Goal: Communication & Community: Share content

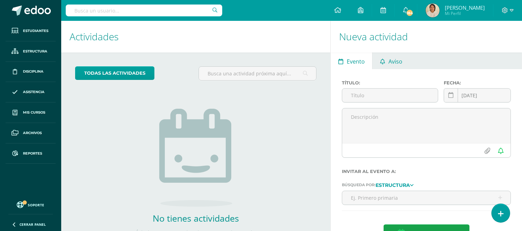
click at [405, 61] on link "Aviso" at bounding box center [390, 61] width 37 height 17
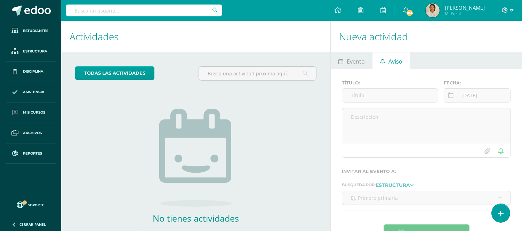
scroll to position [36, 0]
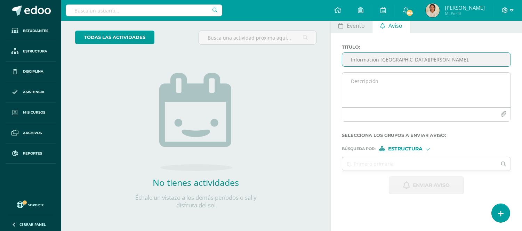
type input "Información Universidad del Valle de Guatemala."
click at [382, 86] on textarea at bounding box center [426, 90] width 168 height 35
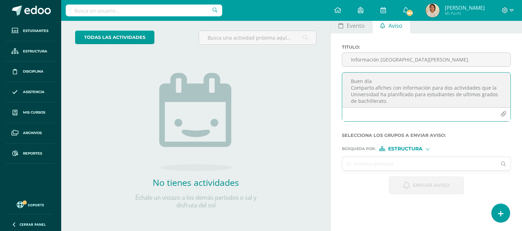
click at [467, 95] on textarea "Buen día Comparto afiches con información para dos actividades que la Universid…" at bounding box center [426, 90] width 168 height 35
click at [450, 88] on textarea "Buen día Comparto afiches con información para dos actividades que la Universid…" at bounding box center [426, 90] width 168 height 35
click at [477, 87] on textarea "Buen día Comparto afiches con información para las actividades que la Universid…" at bounding box center [426, 90] width 168 height 35
drag, startPoint x: 489, startPoint y: 96, endPoint x: 489, endPoint y: 102, distance: 6.3
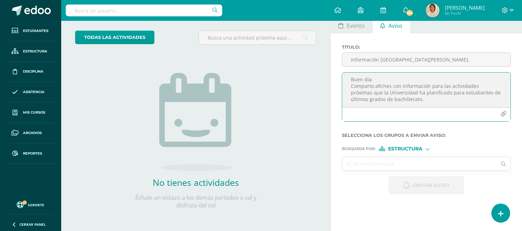
click at [489, 102] on textarea "Buen día Comparto afiches con información para las actividades próximas que la …" at bounding box center [426, 90] width 168 height 35
type textarea "Buen día Comparto afiches con información para las actividades próximas que la …"
click at [504, 112] on icon "button" at bounding box center [503, 114] width 6 height 6
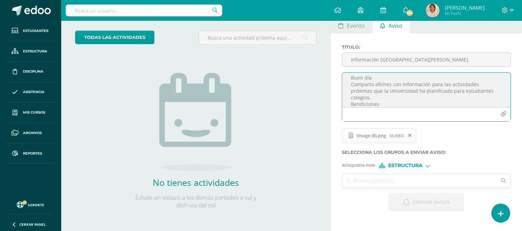
click at [503, 115] on icon "button" at bounding box center [503, 114] width 6 height 6
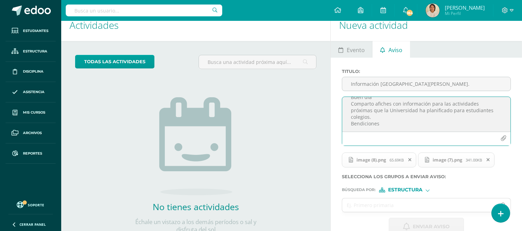
scroll to position [0, 0]
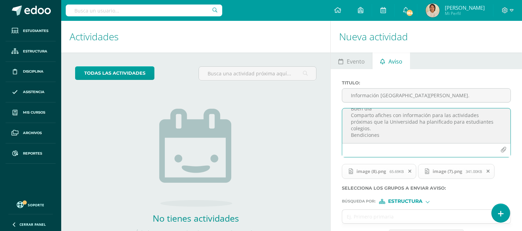
click at [384, 135] on textarea "Buen día Comparto afiches con información para las actividades próximas que la …" at bounding box center [426, 125] width 168 height 35
